Goal: Task Accomplishment & Management: Manage account settings

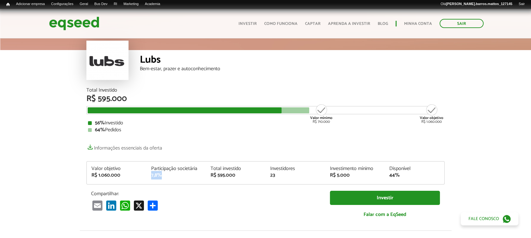
drag, startPoint x: 150, startPoint y: 174, endPoint x: 162, endPoint y: 174, distance: 12.3
click at [162, 174] on div "Participação societária 7,8%" at bounding box center [176, 172] width 60 height 12
click at [216, 166] on div "Total investido" at bounding box center [236, 168] width 50 height 5
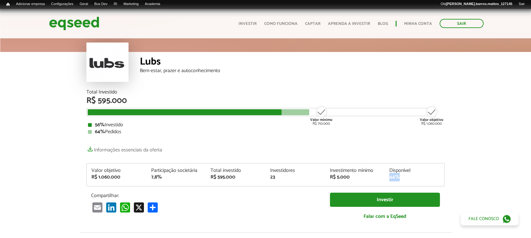
drag, startPoint x: 389, startPoint y: 175, endPoint x: 405, endPoint y: 177, distance: 15.2
click at [405, 177] on div "44%" at bounding box center [414, 176] width 50 height 5
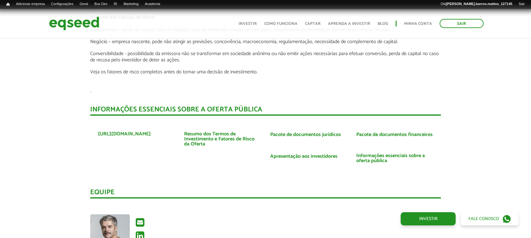
scroll to position [1119, 0]
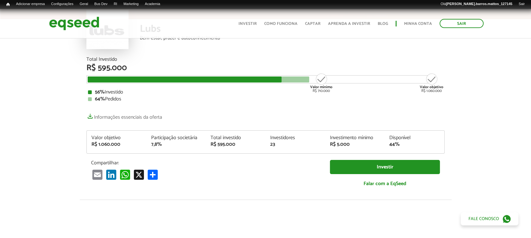
scroll to position [0, 0]
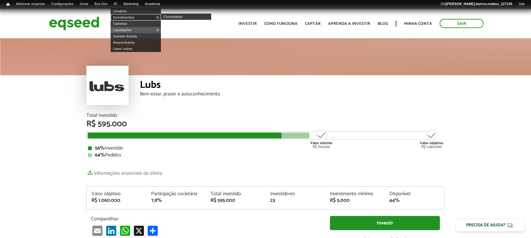
click at [126, 16] on link "Investimentos" at bounding box center [136, 17] width 50 height 6
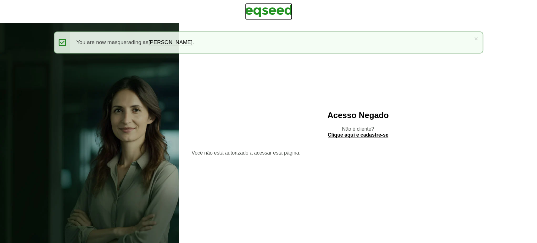
click at [284, 9] on img at bounding box center [268, 11] width 47 height 16
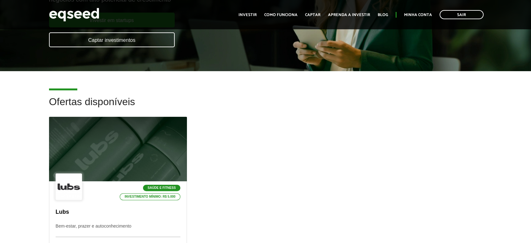
scroll to position [93, 0]
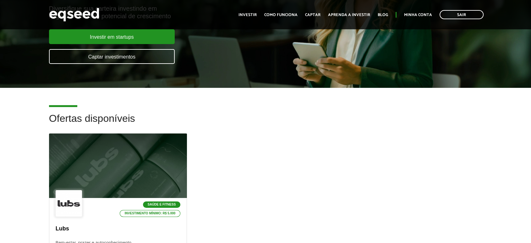
click at [427, 11] on ul "Início Investir Como funciona Captar Aprenda a investir Blog Minha conta Sair" at bounding box center [360, 14] width 251 height 9
click at [426, 13] on link "Minha conta" at bounding box center [418, 15] width 28 height 4
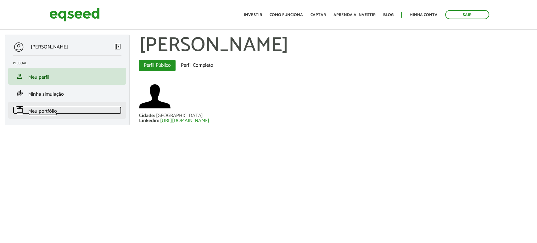
click at [52, 108] on span "Meu portfólio" at bounding box center [42, 111] width 29 height 8
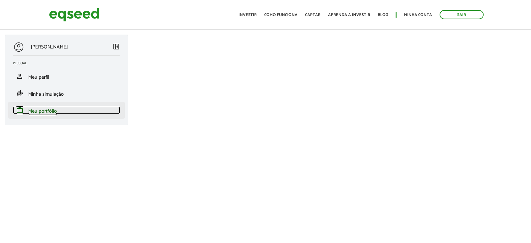
click at [63, 108] on link "work Meu portfólio" at bounding box center [66, 110] width 107 height 8
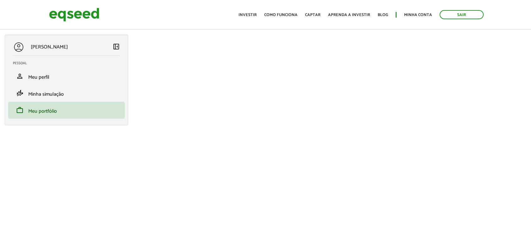
click at [59, 119] on div "[PERSON_NAME] left_panel_close [GEOGRAPHIC_DATA] person Meu perfil finance_mode…" at bounding box center [67, 80] width 124 height 91
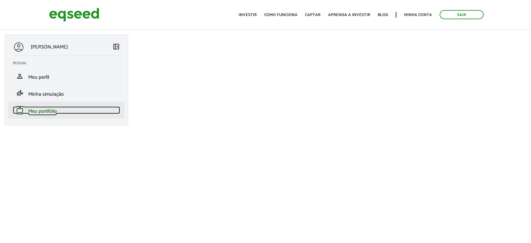
click at [45, 112] on span "Meu portfólio" at bounding box center [42, 111] width 29 height 8
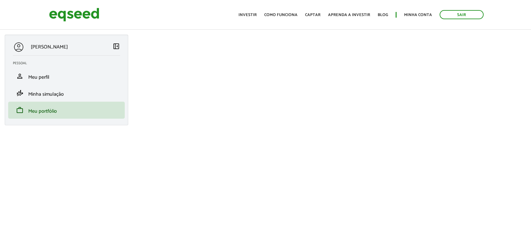
click at [115, 46] on span "left_panel_close" at bounding box center [117, 46] width 8 height 8
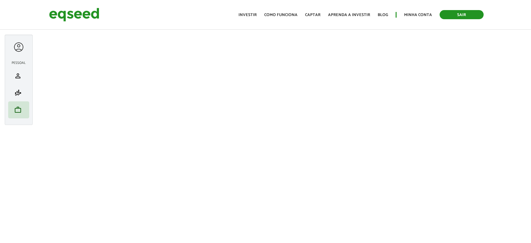
click at [450, 17] on link "Sair" at bounding box center [462, 14] width 44 height 9
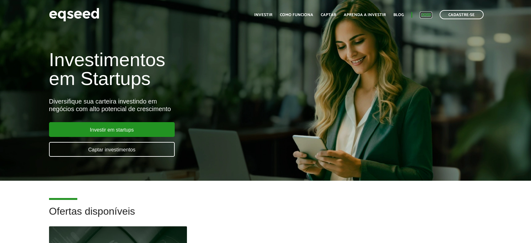
click at [422, 14] on link "Login" at bounding box center [426, 15] width 12 height 4
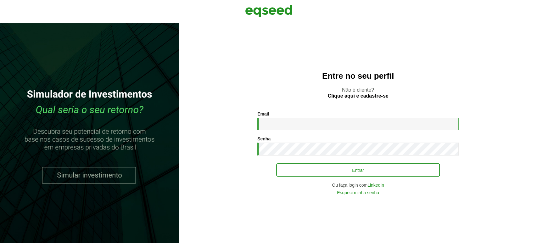
type input "**********"
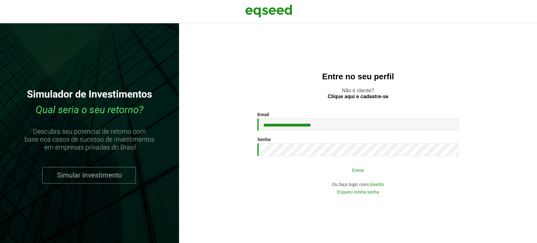
click at [322, 169] on button "Entrar" at bounding box center [357, 170] width 163 height 12
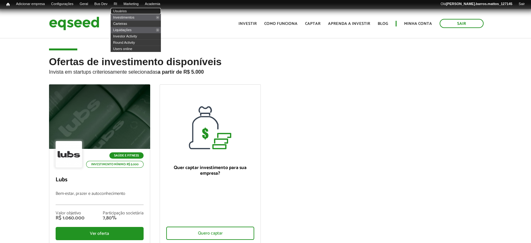
click at [126, 12] on link "Usuários" at bounding box center [136, 11] width 50 height 6
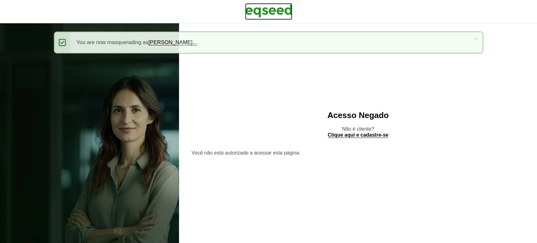
click at [256, 12] on img at bounding box center [268, 11] width 47 height 16
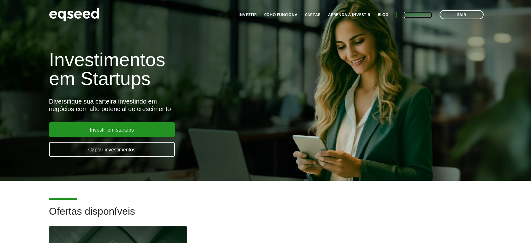
click at [415, 15] on link "Minha conta" at bounding box center [418, 15] width 28 height 4
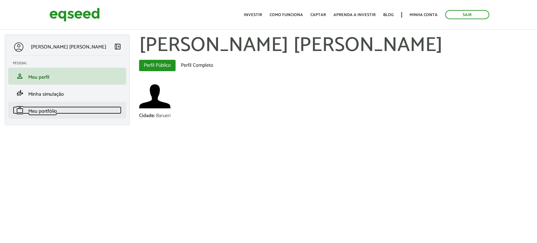
click at [59, 113] on link "work Meu portfólio" at bounding box center [67, 110] width 108 height 8
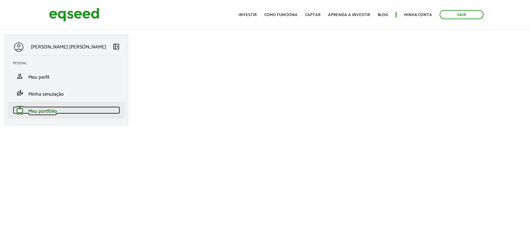
click at [22, 113] on span "work" at bounding box center [20, 110] width 8 height 8
click at [30, 113] on span "Meu portfólio" at bounding box center [42, 111] width 29 height 8
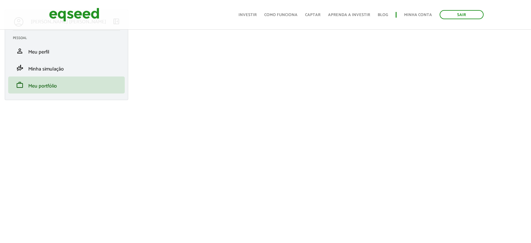
scroll to position [6, 0]
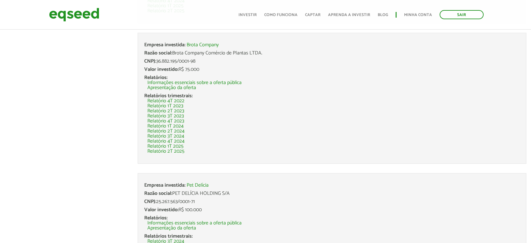
scroll to position [269, 0]
click at [174, 149] on link "Relatório 2T 2025" at bounding box center [165, 150] width 37 height 5
click at [461, 12] on link "Sair" at bounding box center [462, 14] width 44 height 9
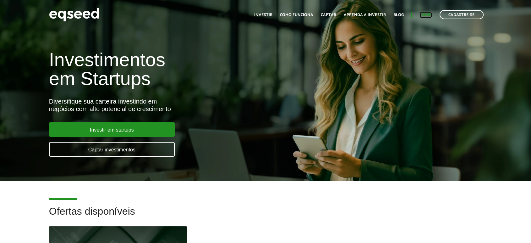
click at [425, 15] on link "Login" at bounding box center [426, 15] width 12 height 4
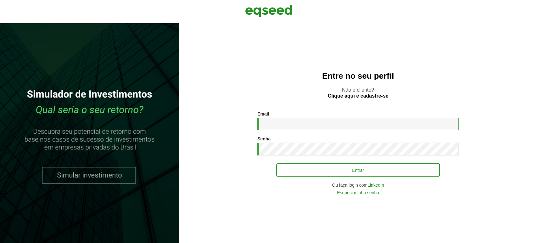
type input "**********"
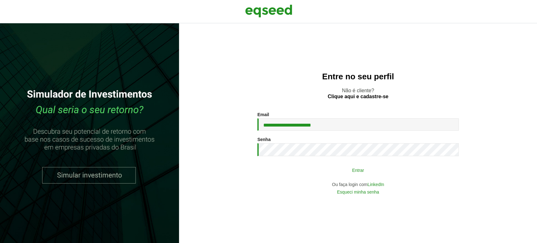
click at [287, 175] on button "Entrar" at bounding box center [357, 170] width 163 height 12
